Goal: Information Seeking & Learning: Learn about a topic

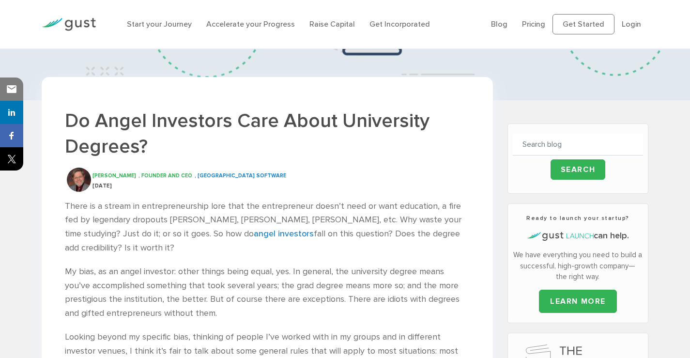
click at [194, 122] on h1 "Do Angel Investors Care About University Degrees?" at bounding box center [267, 133] width 405 height 51
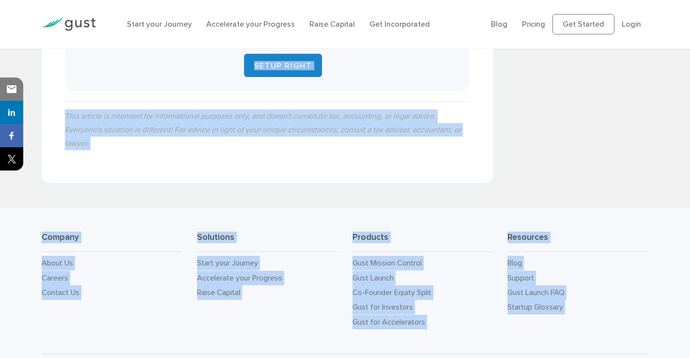
drag, startPoint x: 194, startPoint y: 122, endPoint x: 206, endPoint y: 377, distance: 254.5
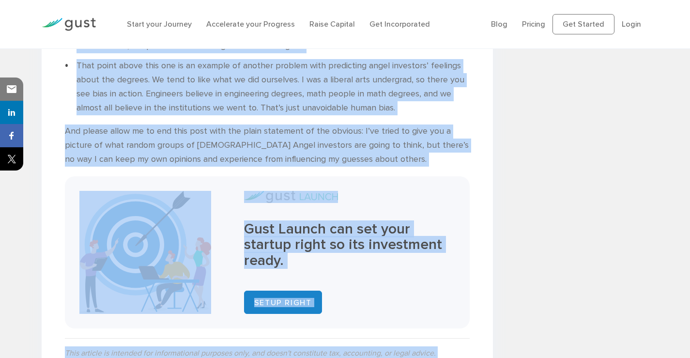
scroll to position [608, 0]
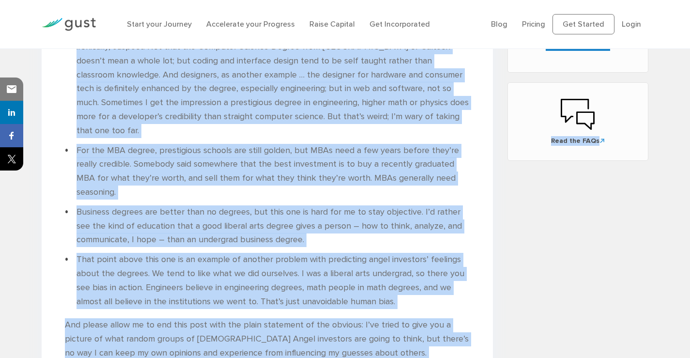
copy body "Lo Ipsum Dolorsita Cons Adipi Elitseddoe Tempori? Utl Etdol , Magnaal eni ADM ,…"
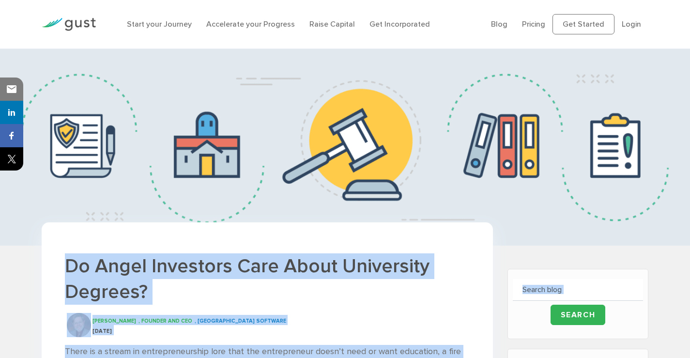
scroll to position [242, 0]
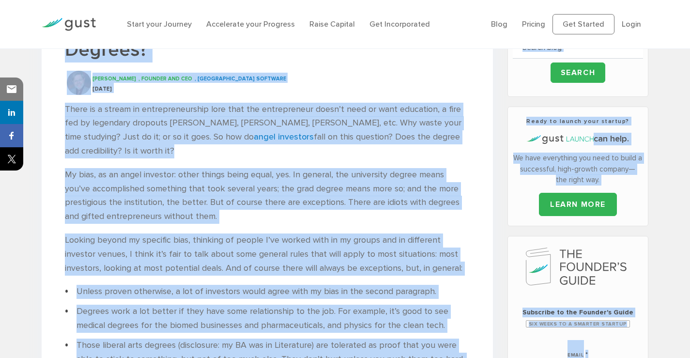
click at [358, 79] on div "[PERSON_NAME] , Founder and CEO , Palo Alto Software" at bounding box center [280, 78] width 377 height 10
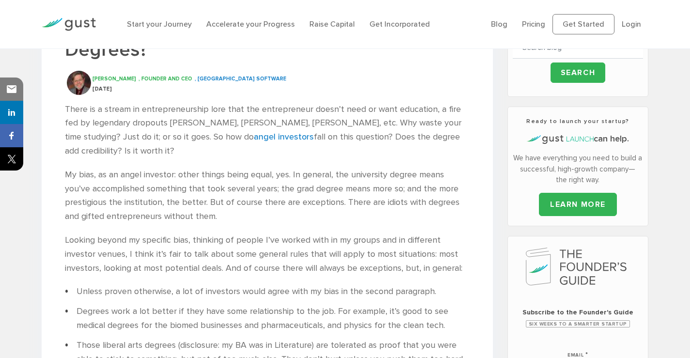
click at [108, 79] on span "[PERSON_NAME]" at bounding box center [114, 79] width 44 height 6
click at [107, 78] on span "[PERSON_NAME]" at bounding box center [114, 79] width 44 height 6
drag, startPoint x: 94, startPoint y: 76, endPoint x: 119, endPoint y: 74, distance: 25.3
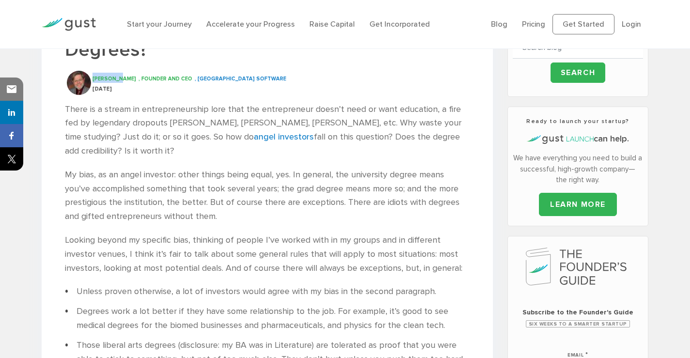
click at [119, 74] on div "[PERSON_NAME] , Founder and CEO , Palo Alto Software" at bounding box center [280, 78] width 377 height 10
